Goal: Find specific page/section: Find specific page/section

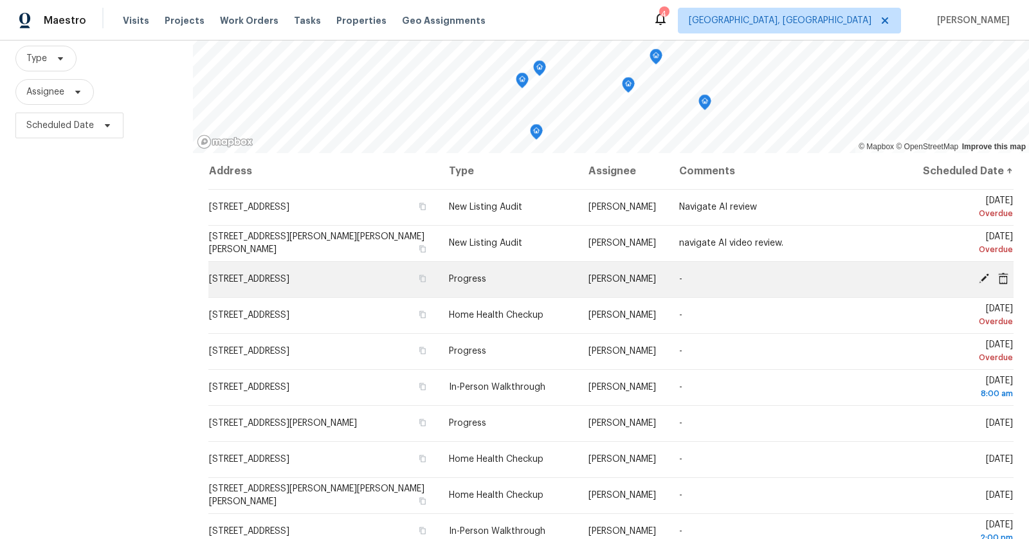
scroll to position [116, 0]
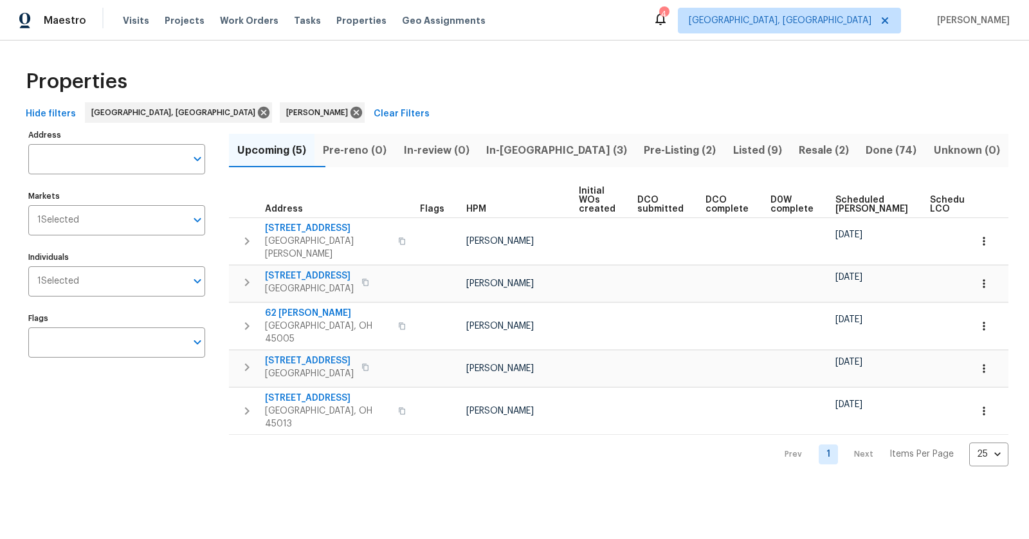
click at [813, 154] on span "Resale (2)" at bounding box center [823, 150] width 51 height 18
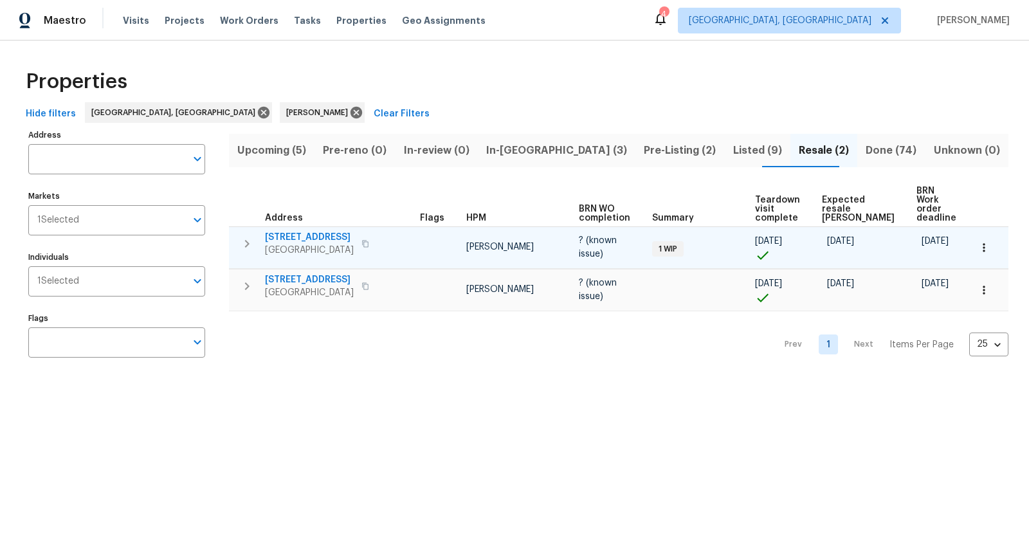
click at [369, 240] on icon "button" at bounding box center [365, 243] width 6 height 7
